Goal: Task Accomplishment & Management: Complete application form

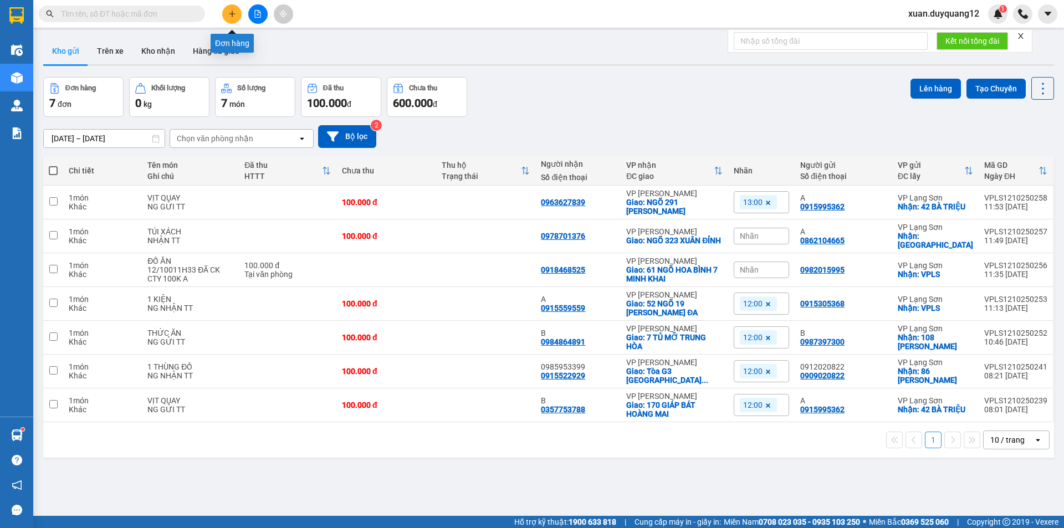
click at [234, 16] on icon "plus" at bounding box center [232, 14] width 8 height 8
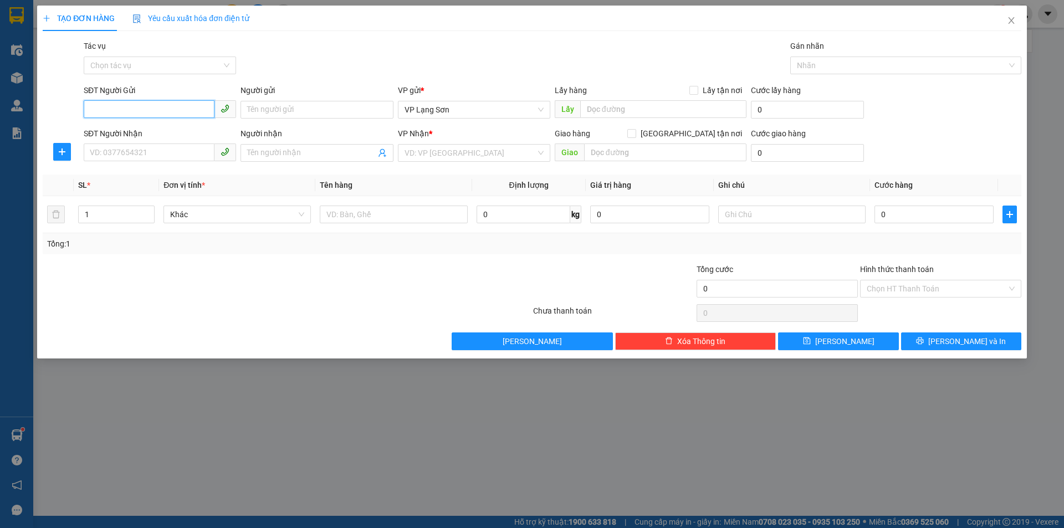
click at [171, 107] on input "SĐT Người Gửi" at bounding box center [149, 109] width 131 height 18
paste input "0984472707"
drag, startPoint x: 89, startPoint y: 107, endPoint x: 76, endPoint y: 110, distance: 13.6
click at [76, 110] on div "SĐT Người Gửi 0984472707 0984472707 Người gửi Tên người gửi VP gửi * VP [GEOGRA…" at bounding box center [532, 103] width 981 height 39
click at [521, 109] on span "VP Lạng Sơn" at bounding box center [473, 109] width 139 height 17
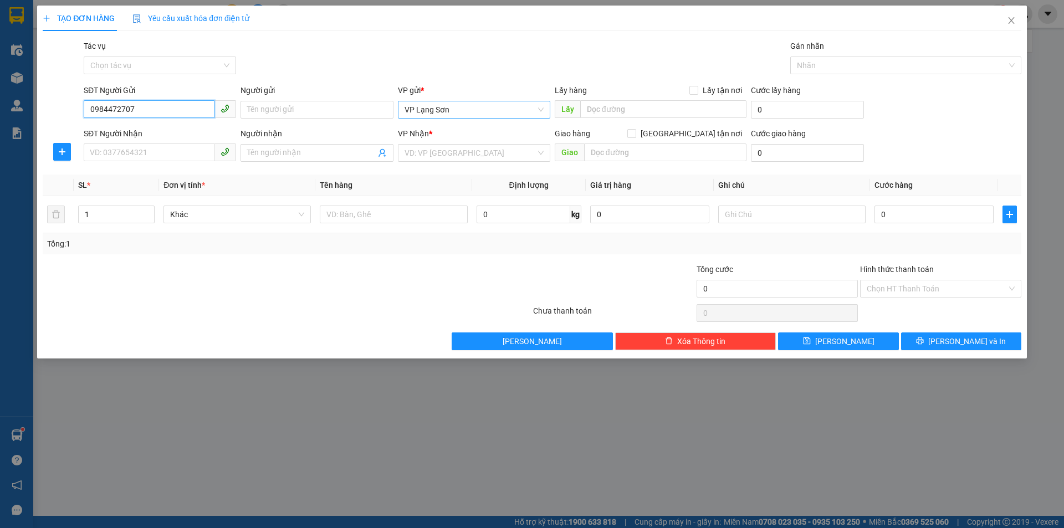
type input "0984472707"
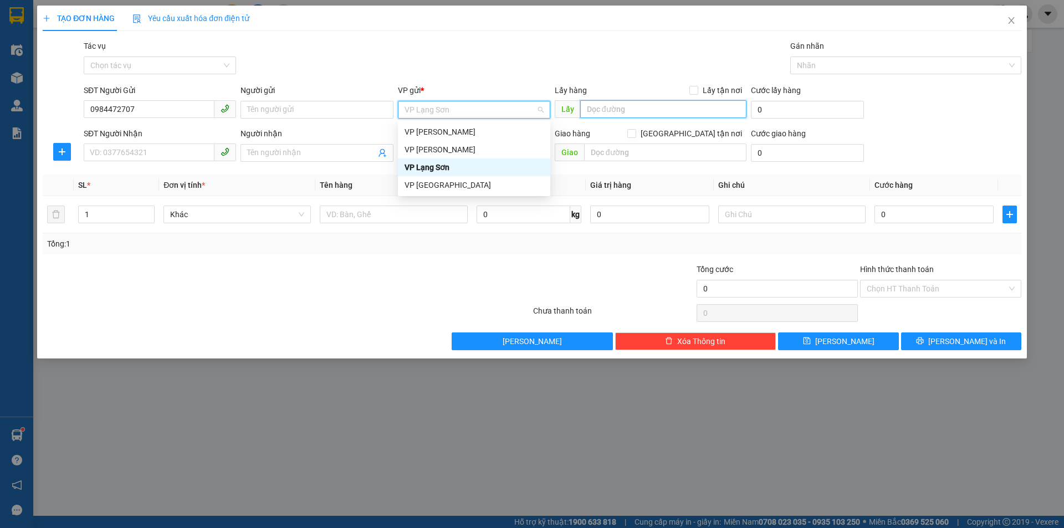
click at [699, 106] on input "text" at bounding box center [663, 109] width 166 height 18
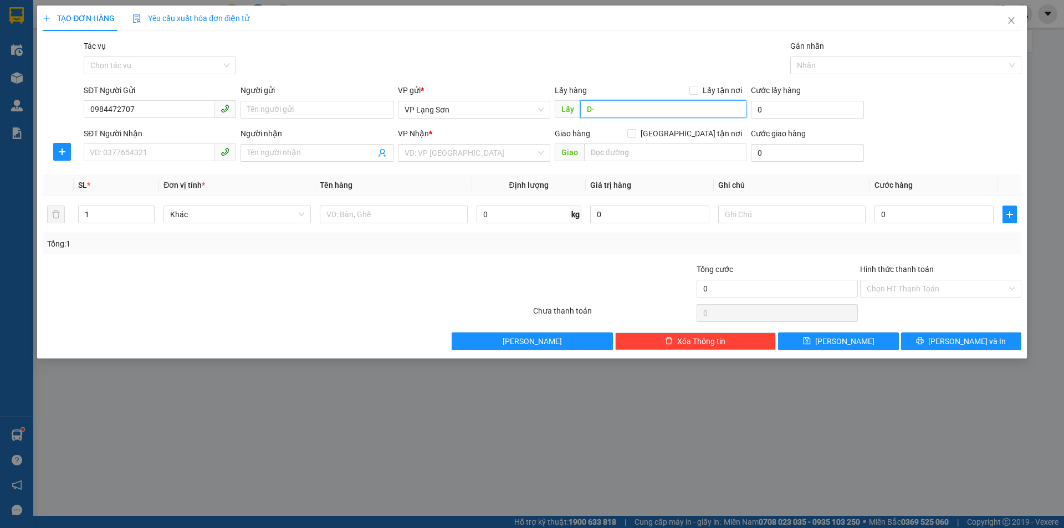
type input "D"
click at [636, 107] on input "ĐỀN MẪU ĐÒNG ĐĂNG" at bounding box center [663, 109] width 166 height 18
type input "ĐỀN MẪU ĐỒNG ĐĂNG"
click at [719, 85] on span "Lấy tận nơi" at bounding box center [722, 90] width 48 height 12
click at [697, 86] on input "Lấy tận nơi" at bounding box center [693, 90] width 8 height 8
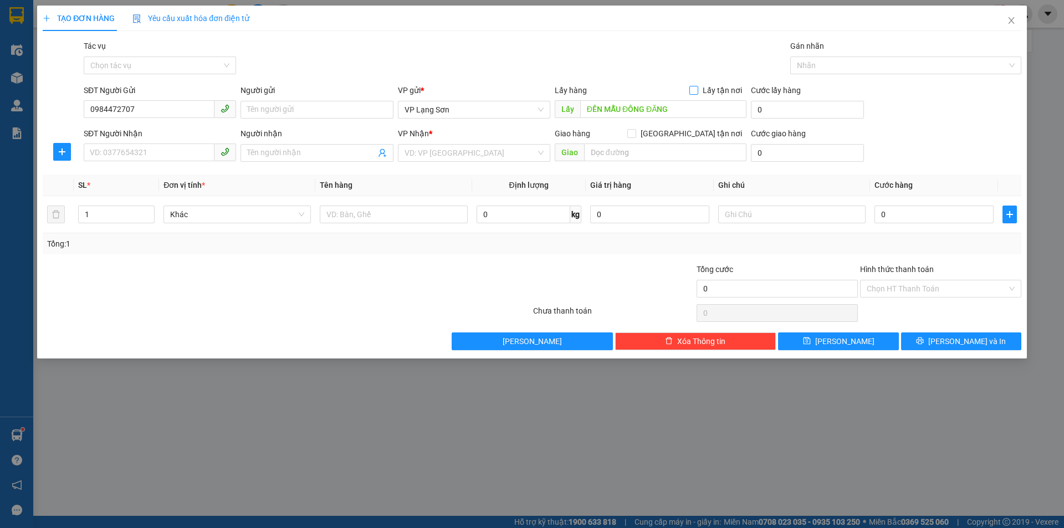
checkbox input "true"
click at [696, 133] on span "[GEOGRAPHIC_DATA] tận nơi" at bounding box center [691, 133] width 110 height 12
click at [635, 133] on input "[GEOGRAPHIC_DATA] tận nơi" at bounding box center [631, 133] width 8 height 8
checkbox input "true"
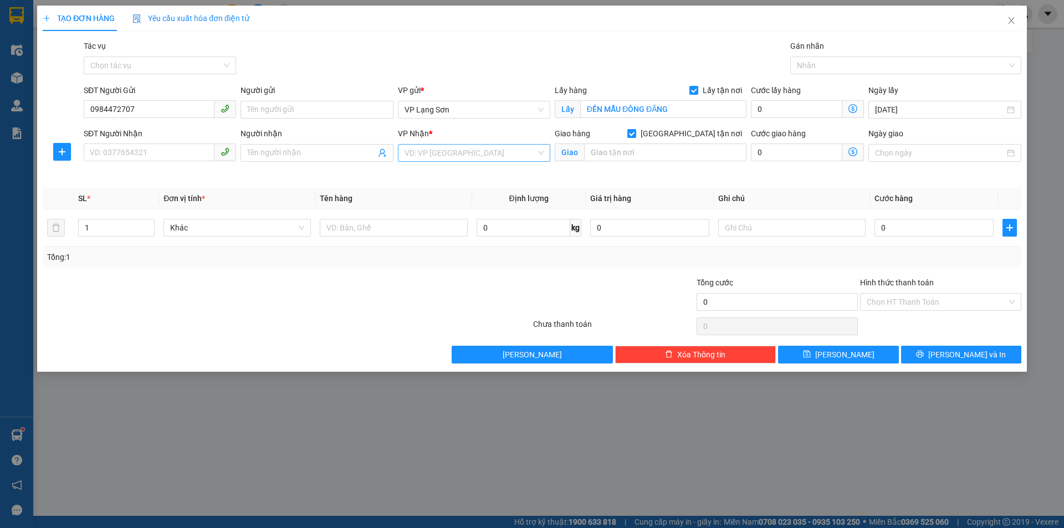
click at [430, 155] on input "search" at bounding box center [469, 153] width 131 height 17
click at [436, 184] on div "VP [PERSON_NAME]" at bounding box center [474, 193] width 152 height 18
click at [394, 231] on input "text" at bounding box center [393, 228] width 147 height 18
type input "GIẤY TỜ"
drag, startPoint x: 170, startPoint y: 160, endPoint x: 174, endPoint y: 148, distance: 12.3
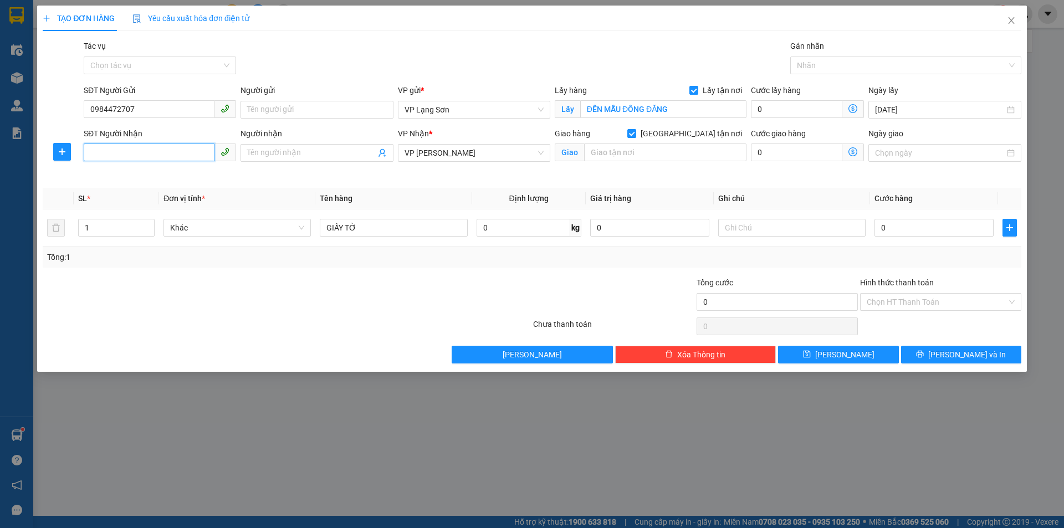
click at [170, 158] on input "SĐT Người Nhận" at bounding box center [149, 152] width 131 height 18
type input "0348424329"
click at [681, 148] on input "text" at bounding box center [665, 152] width 162 height 18
click at [954, 227] on input "0" at bounding box center [933, 228] width 119 height 18
type input "1"
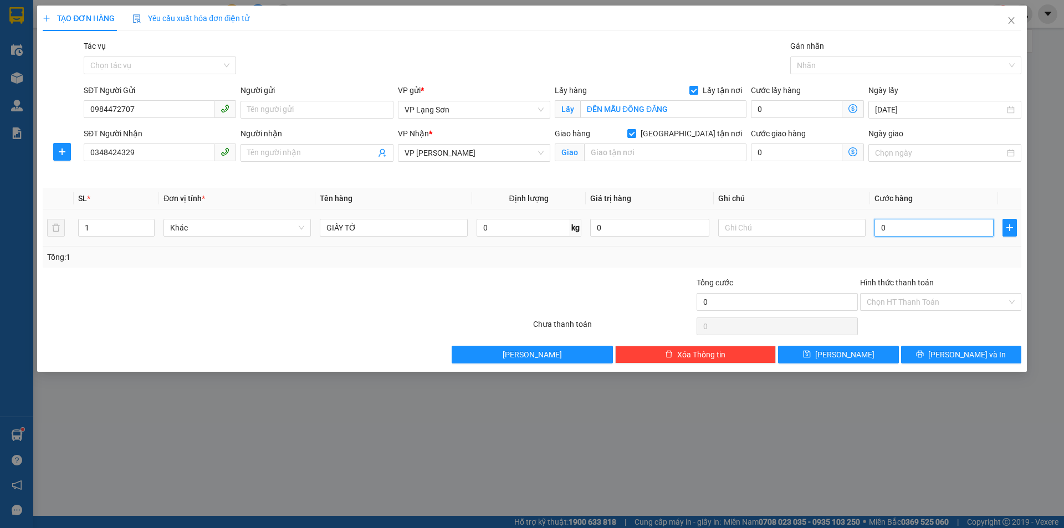
type input "1"
type input "12"
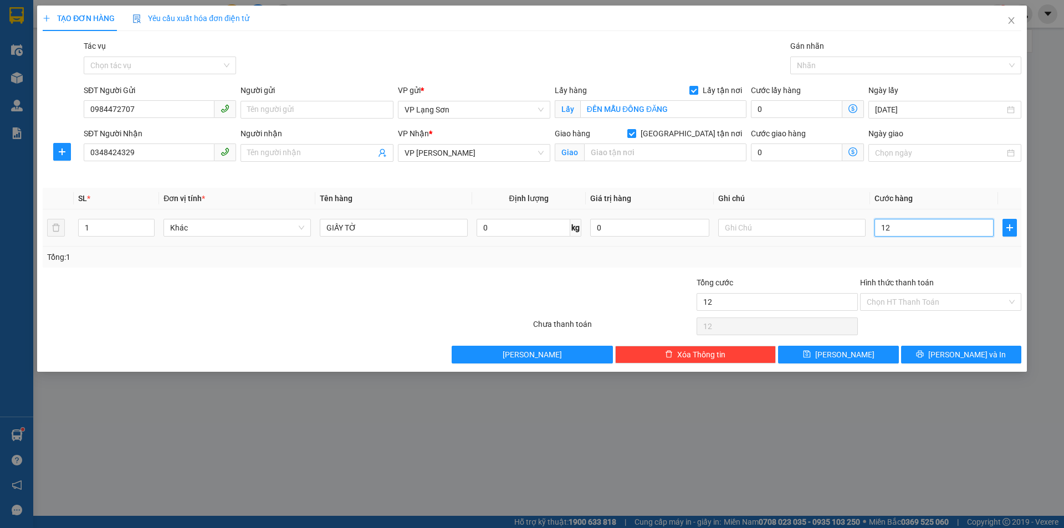
type input "120"
type input "120.000"
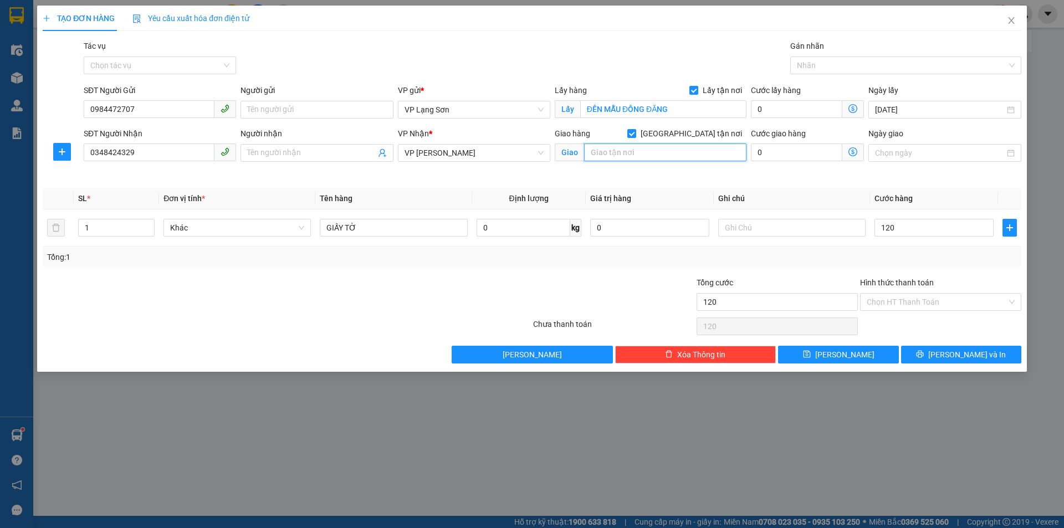
type input "120.000"
click at [683, 156] on input "text" at bounding box center [665, 152] width 162 height 18
type input "D"
type input "Đ"
drag, startPoint x: 683, startPoint y: 155, endPoint x: 799, endPoint y: 151, distance: 115.9
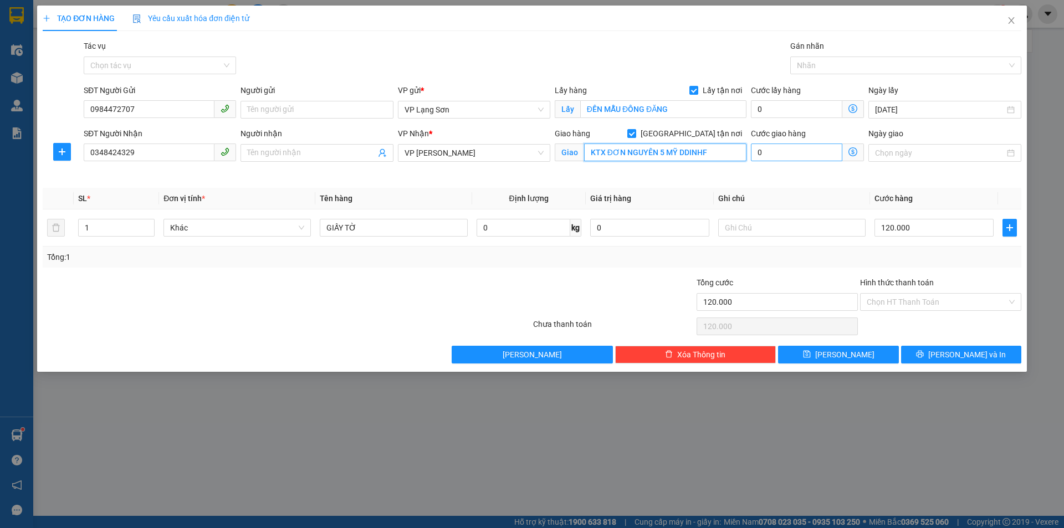
click at [799, 151] on div "SĐT Người Nhận 0348424329 Người nhận Tên người nhận VP Nhận * VP Minh Khai Giao…" at bounding box center [552, 153] width 942 height 52
type input "KTX ĐƠN NGUYÊN 5 MỸ ĐÌNH"
click at [732, 229] on input "text" at bounding box center [791, 228] width 147 height 18
type input "NG GỬI TT"
drag, startPoint x: 675, startPoint y: 273, endPoint x: 812, endPoint y: 276, distance: 136.9
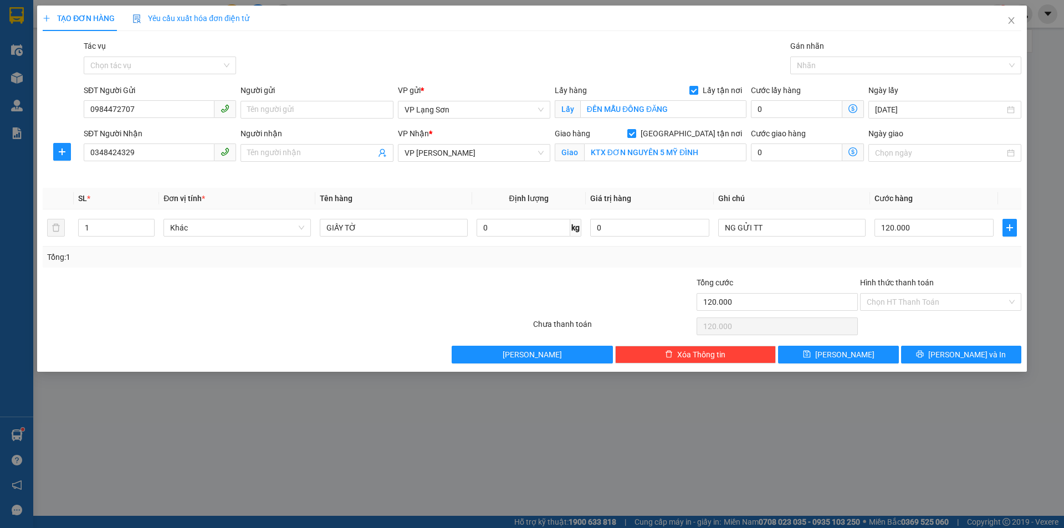
click at [675, 273] on div "Transit Pickup Surcharge Ids Transit Deliver Surcharge Ids Transit Deliver Surc…" at bounding box center [532, 202] width 978 height 324
click at [811, 358] on icon "save" at bounding box center [807, 354] width 8 height 8
checkbox input "false"
type input "0"
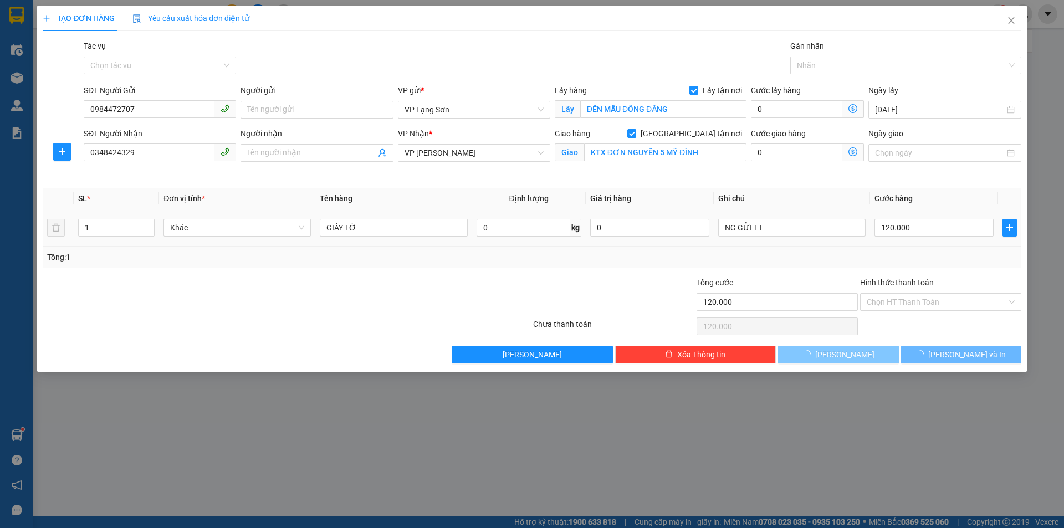
type input "0"
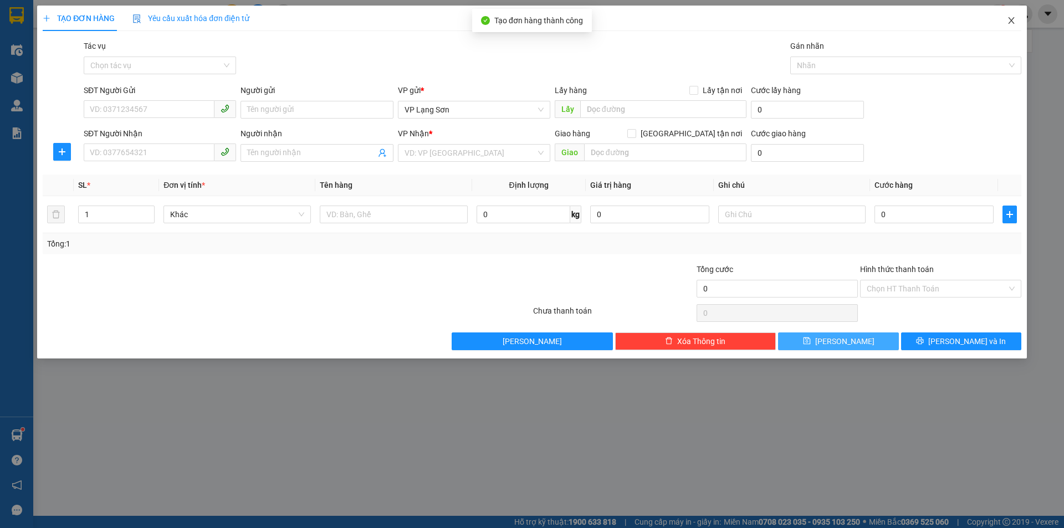
click at [1009, 23] on icon "close" at bounding box center [1011, 20] width 6 height 7
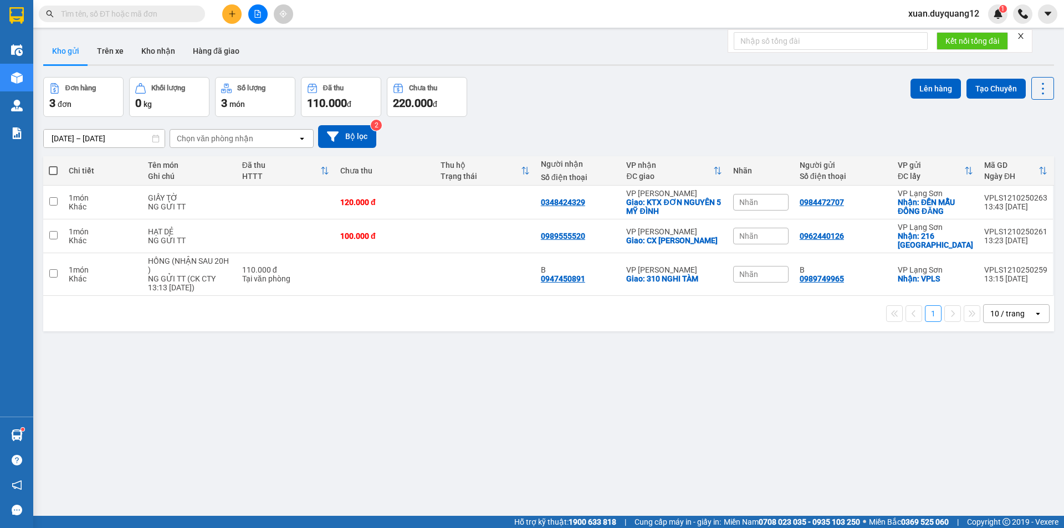
click at [758, 201] on div "Nhãn" at bounding box center [760, 202] width 55 height 17
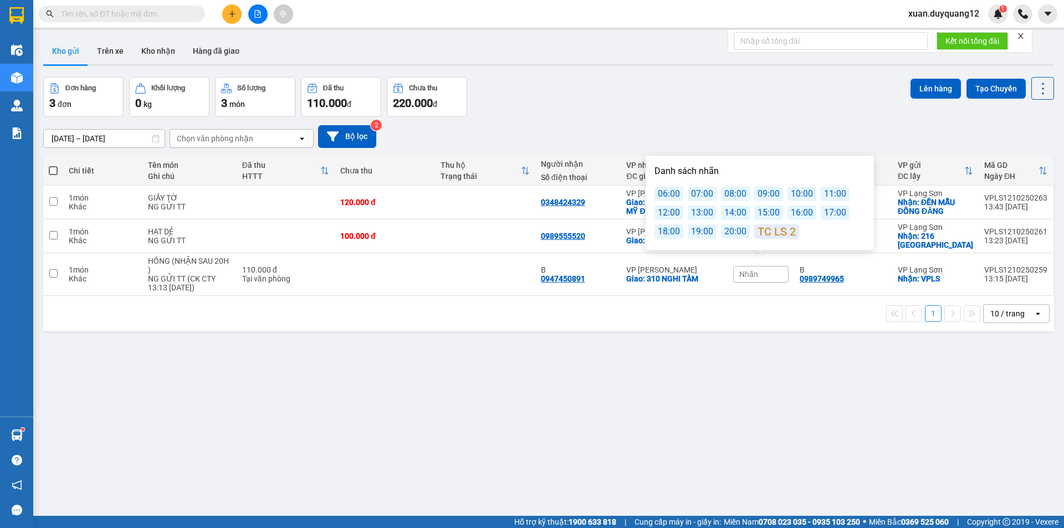
click at [723, 124] on div "[DATE] – [DATE] Press the down arrow key to interact with the calendar and sele…" at bounding box center [548, 136] width 1011 height 39
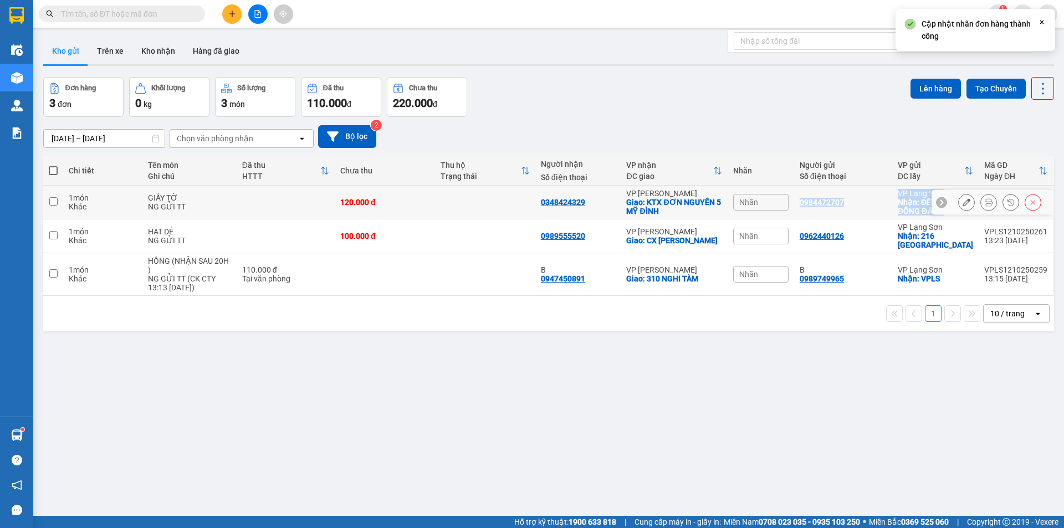
drag, startPoint x: 948, startPoint y: 212, endPoint x: 794, endPoint y: 193, distance: 155.2
click at [794, 193] on tr "1 món Khác GIẤY TỜ NG GỬI TT 120.000 đ 0348424329 VP [PERSON_NAME]: KTX ĐƠN NGU…" at bounding box center [548, 203] width 1011 height 34
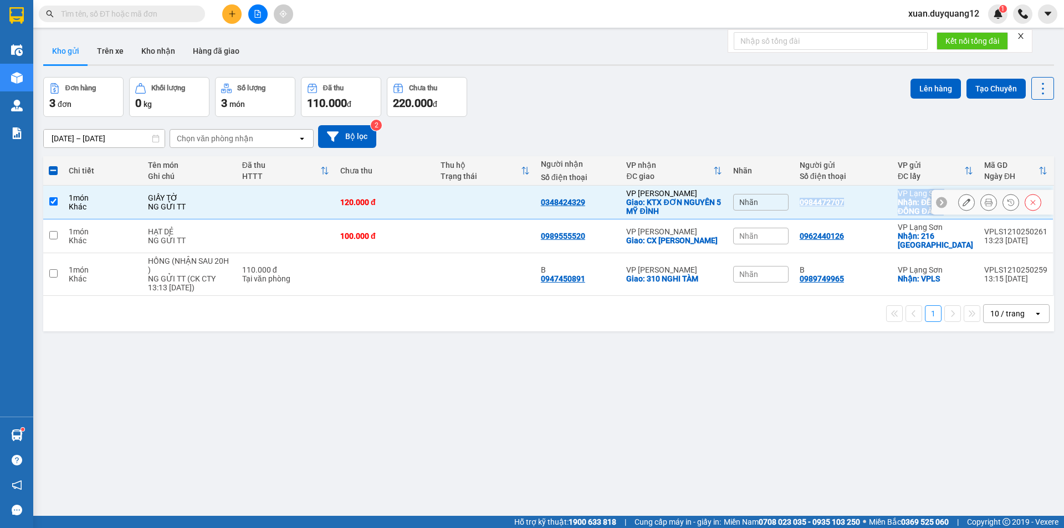
copy tr "0984472707 VP [GEOGRAPHIC_DATA]: ĐỀN MẪU ĐỒNG ĐĂNG VPLS1210250263 13:43 [DATE]"
click at [741, 203] on span "Nhãn" at bounding box center [748, 202] width 19 height 9
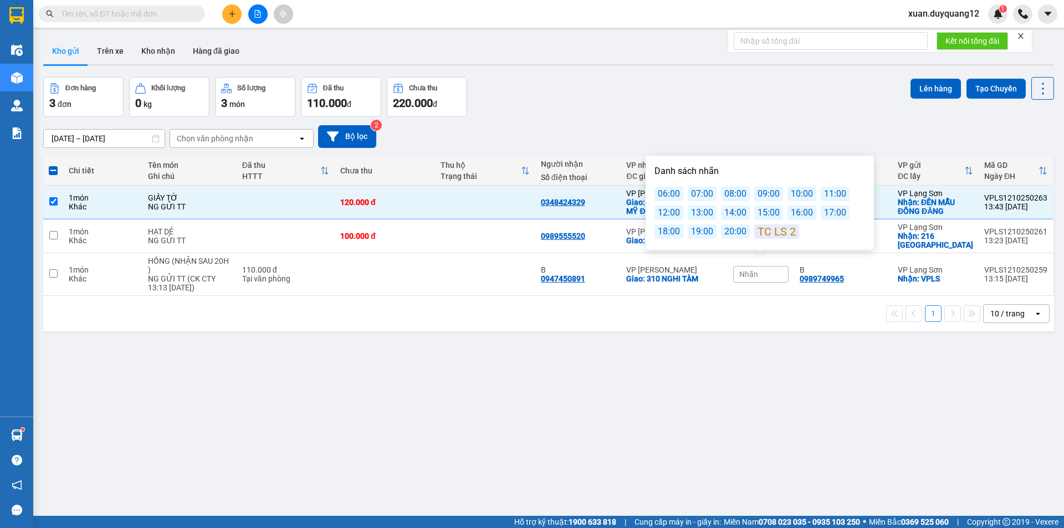
click at [795, 211] on div "16:00" at bounding box center [801, 213] width 29 height 14
click at [765, 161] on div "Danh sách nhãn 06:00 07:00 08:00 09:00 10:00 11:00 12:00 13:00 14:00 15:00 16:0…" at bounding box center [760, 203] width 222 height 88
click at [659, 142] on div "[DATE] – [DATE] Press the down arrow key to interact with the calendar and sele…" at bounding box center [548, 136] width 1011 height 23
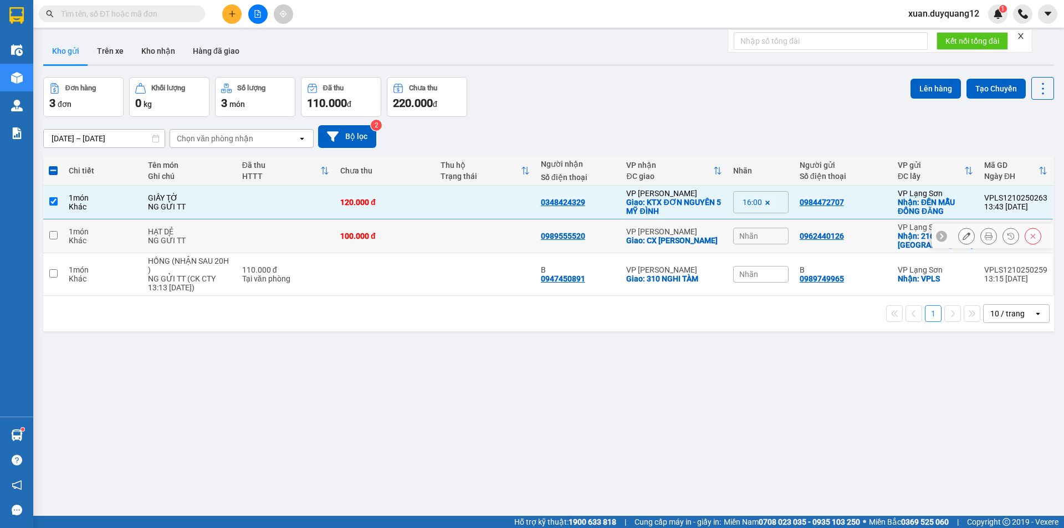
click at [463, 210] on td at bounding box center [485, 203] width 100 height 34
checkbox input "false"
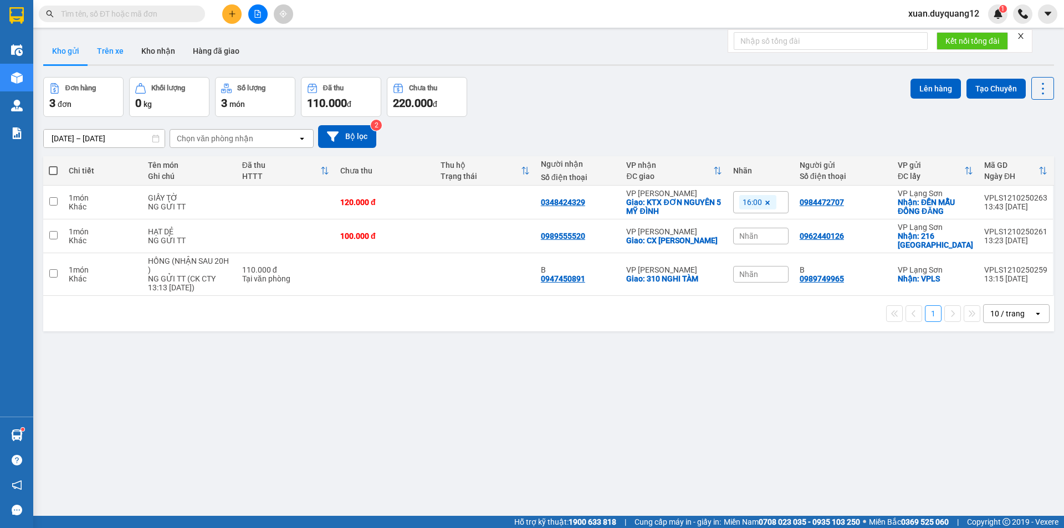
click at [121, 50] on button "Trên xe" at bounding box center [110, 51] width 44 height 27
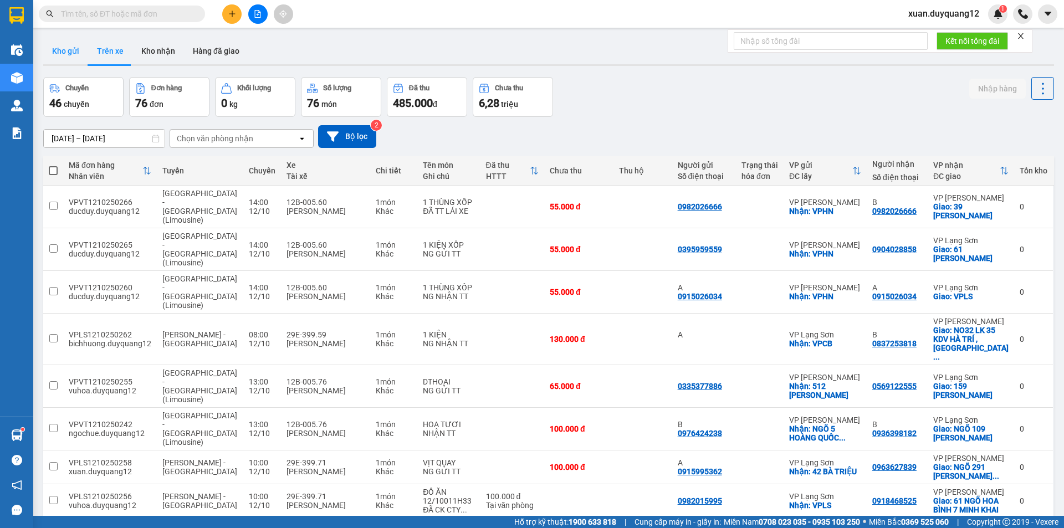
click at [65, 53] on button "Kho gửi" at bounding box center [65, 51] width 45 height 27
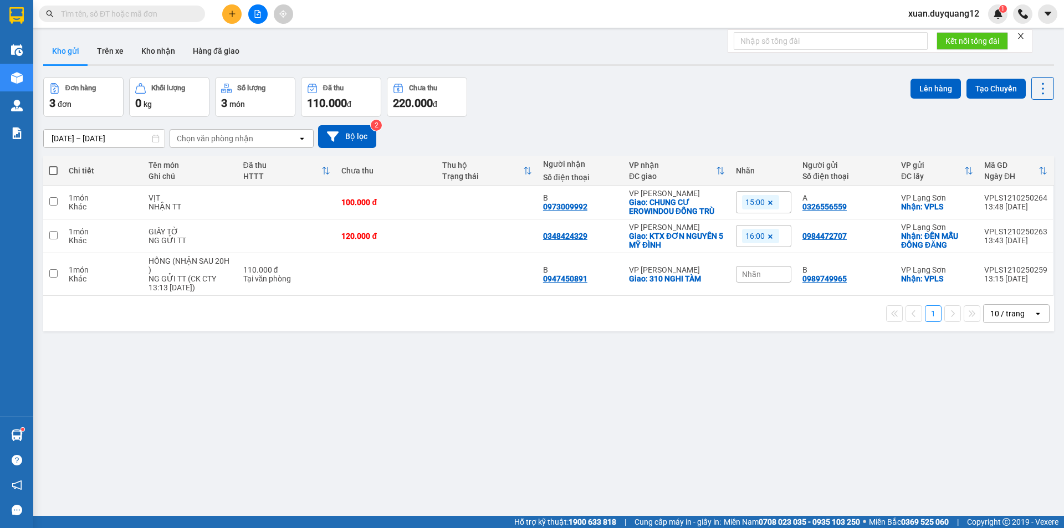
click at [700, 80] on div "Đơn hàng 3 đơn Khối lượng 0 kg Số lượng 3 món Đã thu 110.000 đ Chưa thu 220.000…" at bounding box center [548, 97] width 1011 height 40
